Goal: Task Accomplishment & Management: Manage account settings

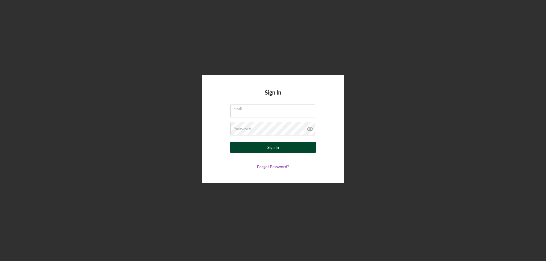
type input "[EMAIL_ADDRESS][DOMAIN_NAME]"
click at [260, 150] on button "Sign In" at bounding box center [272, 147] width 85 height 11
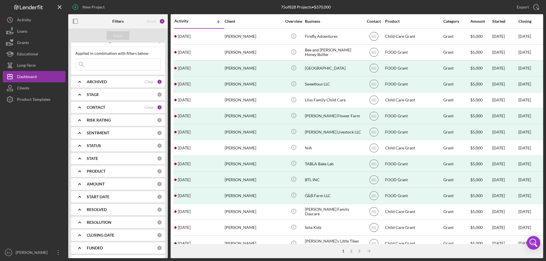
scroll to position [20, 0]
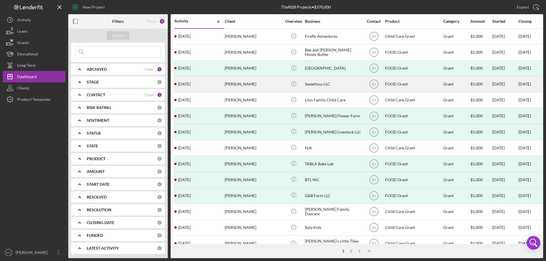
click at [275, 85] on div "[PERSON_NAME]" at bounding box center [253, 84] width 57 height 15
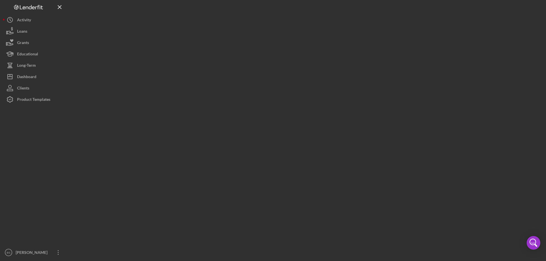
click at [275, 85] on div at bounding box center [305, 129] width 475 height 259
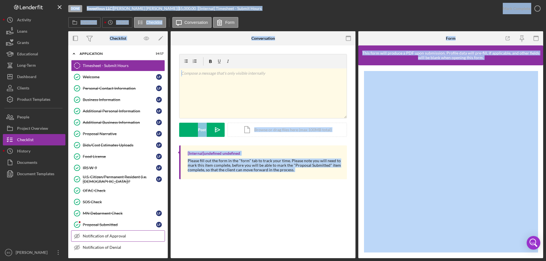
scroll to position [26, 0]
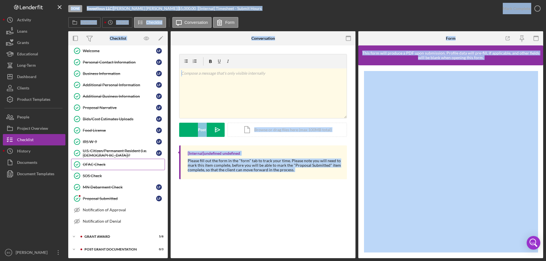
click at [112, 164] on div "OFAC Check" at bounding box center [124, 164] width 82 height 5
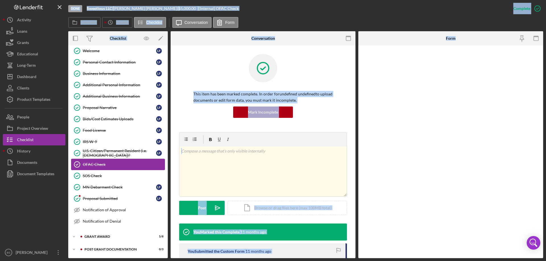
scroll to position [26, 0]
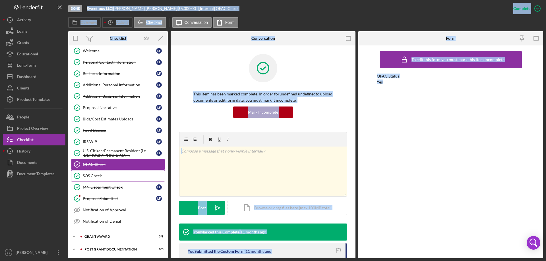
click at [113, 178] on div "SOS Check" at bounding box center [124, 176] width 82 height 5
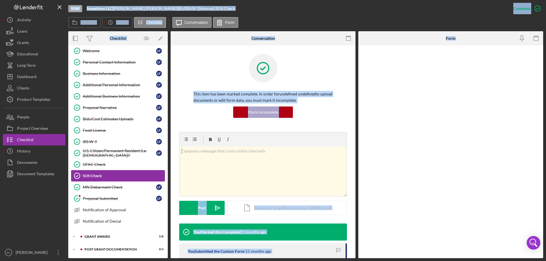
scroll to position [26, 0]
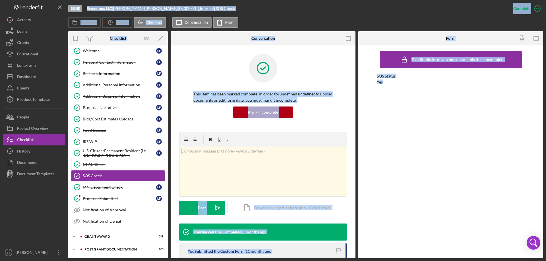
click at [113, 165] on div "OFAC Check" at bounding box center [124, 164] width 82 height 5
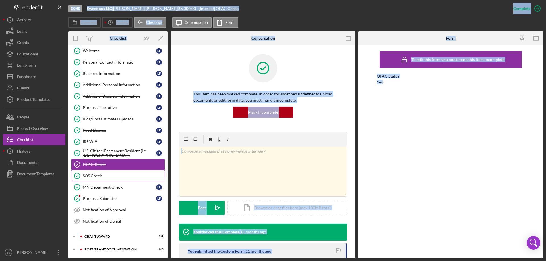
click at [112, 177] on div "SOS Check" at bounding box center [124, 176] width 82 height 5
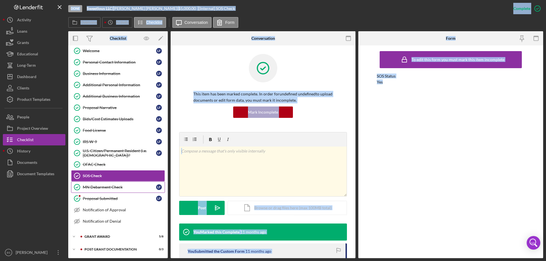
click at [114, 191] on link "MN Debarment Check MN Debarment Check L F" at bounding box center [118, 187] width 94 height 11
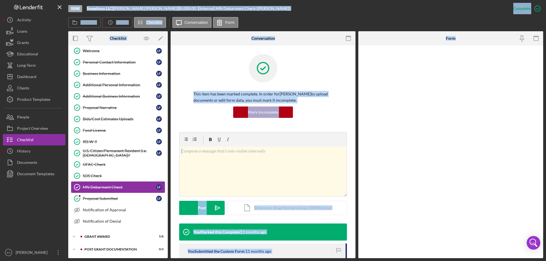
scroll to position [26, 0]
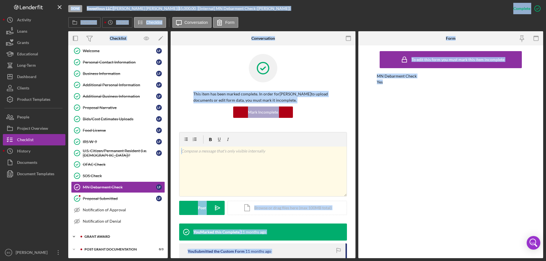
click at [75, 28] on polyline at bounding box center [74, 27] width 2 height 1
click at [75, 236] on icon "Icon/Expander" at bounding box center [73, 236] width 11 height 11
click at [99, 236] on div "Grant Award" at bounding box center [123, 236] width 76 height 3
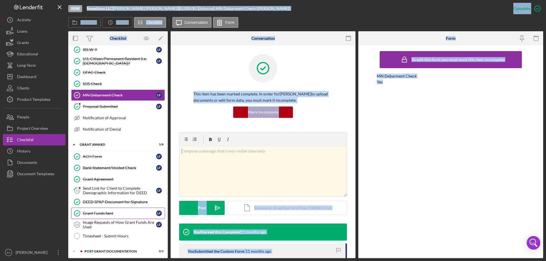
scroll to position [120, 0]
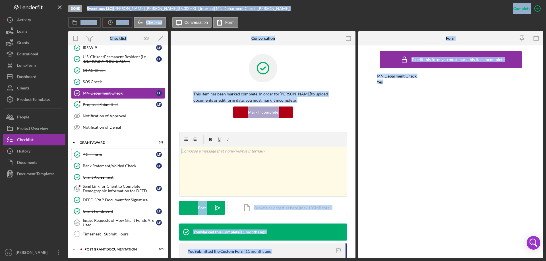
click at [99, 158] on link "ACH Form ACH Form L F" at bounding box center [118, 154] width 94 height 11
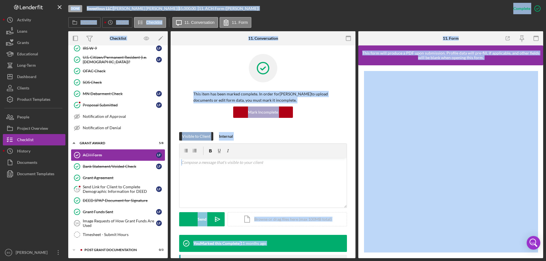
scroll to position [120, 0]
click at [106, 155] on div "ACH Form" at bounding box center [119, 155] width 73 height 5
click at [321, 73] on div at bounding box center [262, 72] width 139 height 37
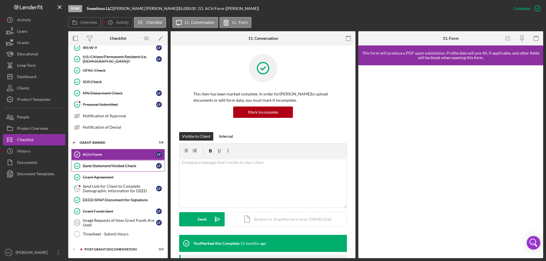
click at [122, 168] on div "Bank Statement/Voided Check" at bounding box center [119, 166] width 73 height 5
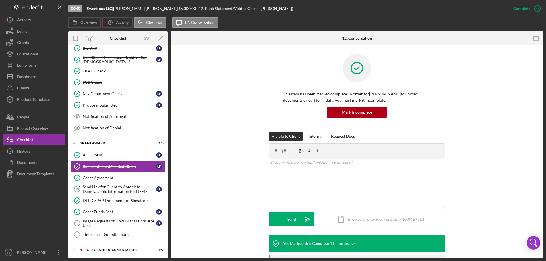
scroll to position [120, 0]
click at [123, 155] on div "ACH Form" at bounding box center [119, 155] width 73 height 5
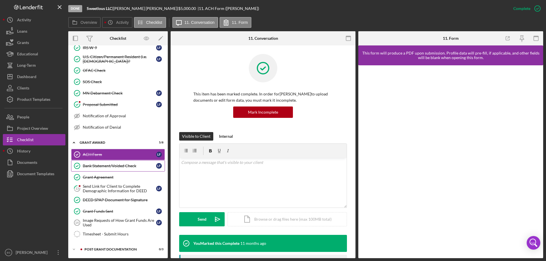
click at [121, 167] on div "Bank Statement/Voided Check" at bounding box center [119, 166] width 73 height 5
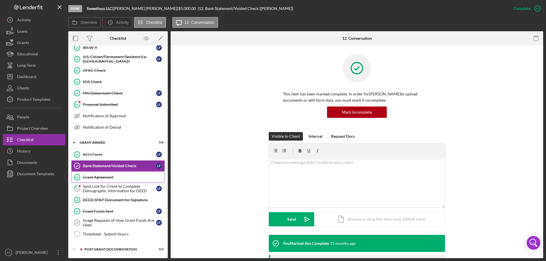
click at [120, 175] on link "Grant Agreement Grant Agreement" at bounding box center [118, 177] width 94 height 11
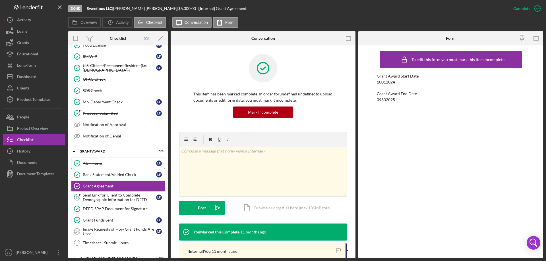
scroll to position [120, 0]
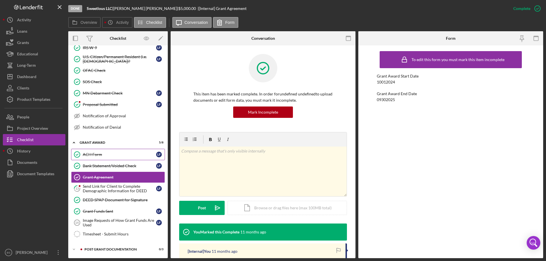
click at [133, 157] on link "ACH Form ACH Form L F" at bounding box center [118, 154] width 94 height 11
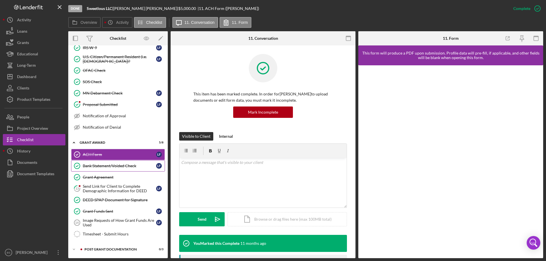
click at [135, 168] on div "Bank Statement/Voided Check" at bounding box center [119, 166] width 73 height 5
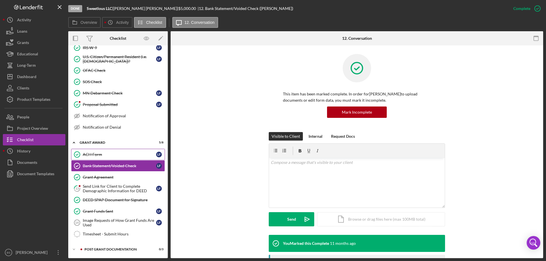
click at [134, 156] on div "ACH Form" at bounding box center [119, 155] width 73 height 5
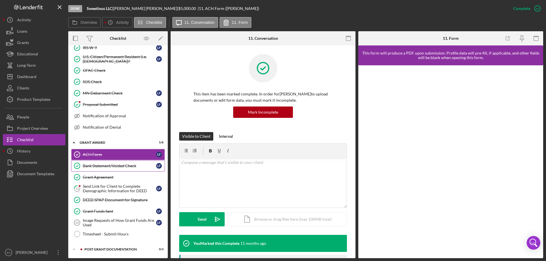
click at [131, 164] on div "Bank Statement/Voided Check" at bounding box center [119, 166] width 73 height 5
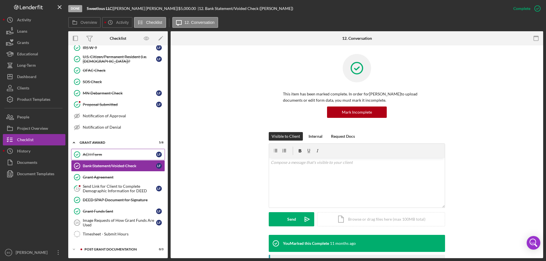
click at [130, 156] on div "ACH Form" at bounding box center [119, 155] width 73 height 5
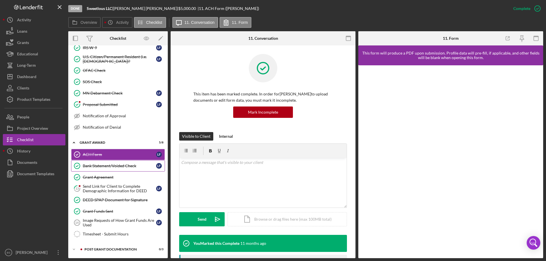
click at [132, 167] on div "Bank Statement/Voided Check" at bounding box center [119, 166] width 73 height 5
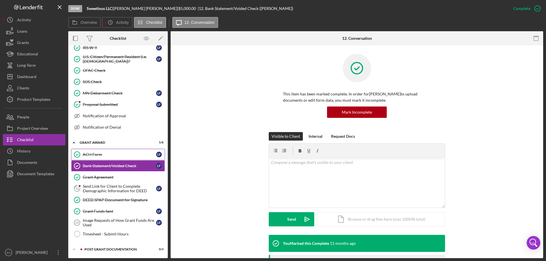
click at [132, 155] on div "ACH Form" at bounding box center [119, 155] width 73 height 5
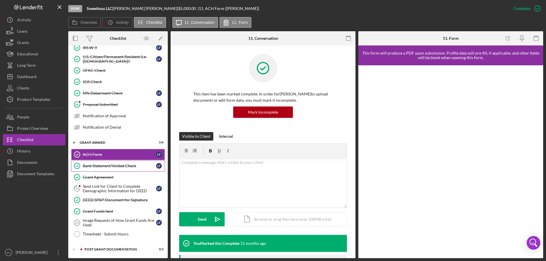
drag, startPoint x: 135, startPoint y: 170, endPoint x: 134, endPoint y: 167, distance: 3.9
click at [135, 170] on link "Bank Statement/Voided Check Bank Statement/Voided Check L F" at bounding box center [118, 165] width 94 height 11
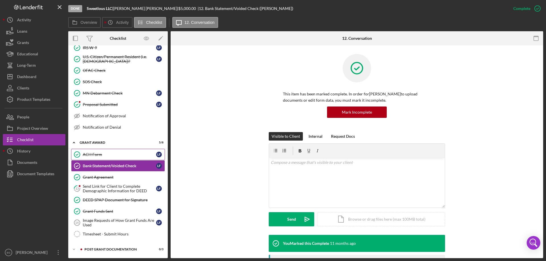
click at [132, 158] on link "ACH Form ACH Form L F" at bounding box center [118, 154] width 94 height 11
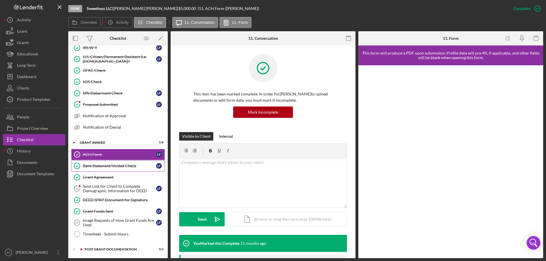
click at [132, 168] on div "Bank Statement/Voided Check" at bounding box center [119, 166] width 73 height 5
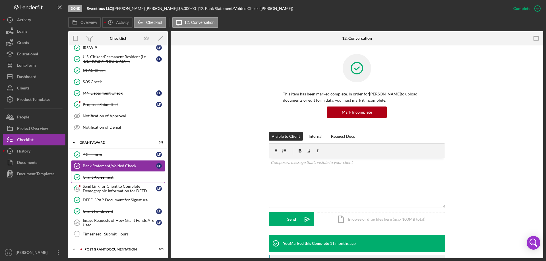
click at [115, 179] on div "Grant Agreement" at bounding box center [124, 177] width 82 height 5
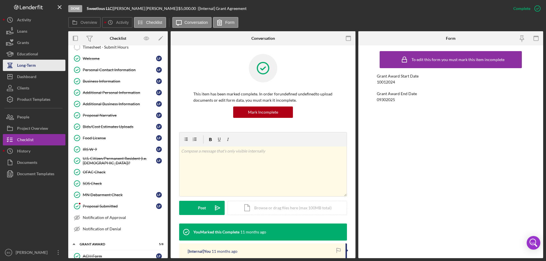
scroll to position [28, 0]
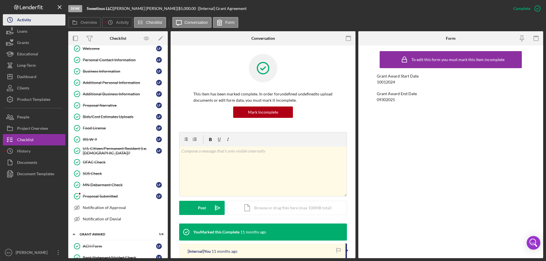
click at [24, 17] on div "Activity" at bounding box center [24, 20] width 14 height 13
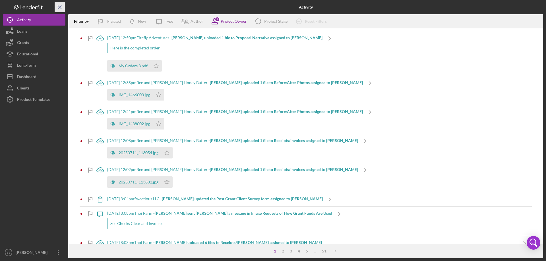
click at [59, 8] on icon "Icon/Menu Close" at bounding box center [59, 7] width 13 height 13
